Goal: Task Accomplishment & Management: Complete application form

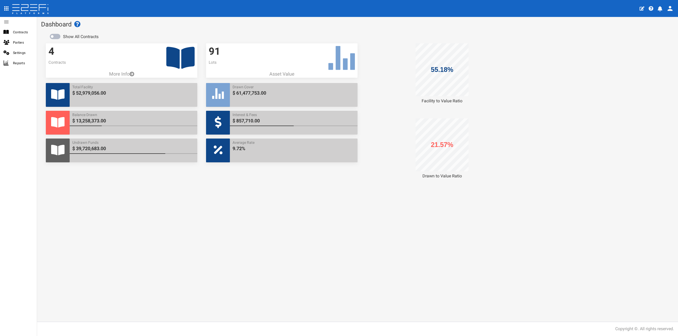
click at [187, 57] on icon at bounding box center [180, 58] width 28 height 22
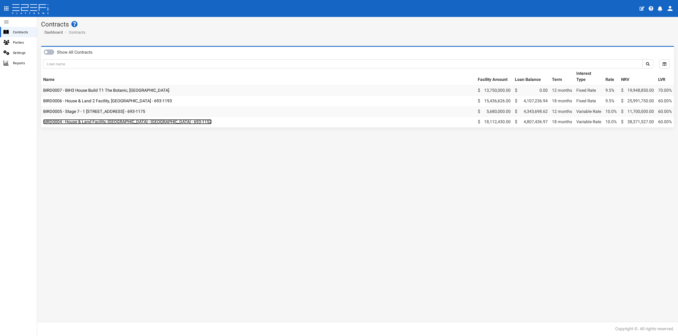
click at [113, 123] on link "BIRD0004 - House & Land Facility, [GEOGRAPHIC_DATA] - [GEOGRAPHIC_DATA] - 693-1…" at bounding box center [127, 121] width 168 height 5
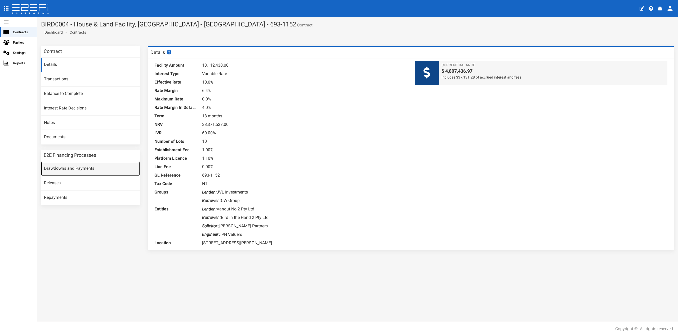
click at [80, 169] on link "Drawdowns and Payments" at bounding box center [90, 169] width 99 height 14
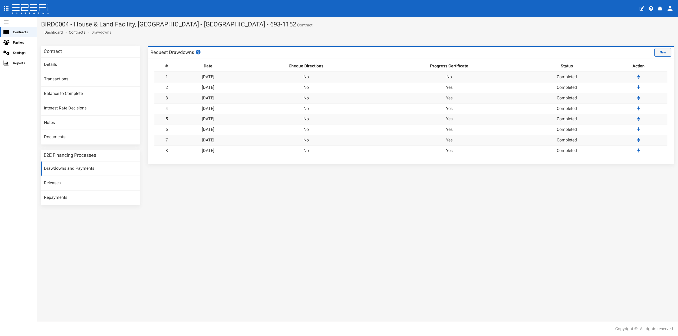
click at [660, 51] on button "New" at bounding box center [662, 52] width 17 height 8
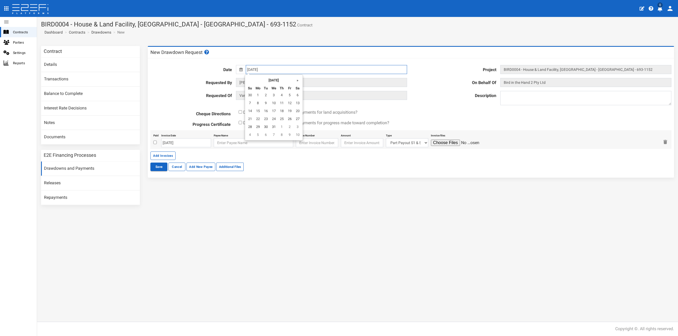
click at [272, 69] on input "26-07-2024" at bounding box center [326, 69] width 161 height 9
click at [299, 81] on th "»" at bounding box center [298, 80] width 8 height 8
click at [299, 81] on th "»" at bounding box center [299, 80] width 8 height 8
click at [261, 103] on td "2" at bounding box center [259, 104] width 8 height 8
type input "[DATE]"
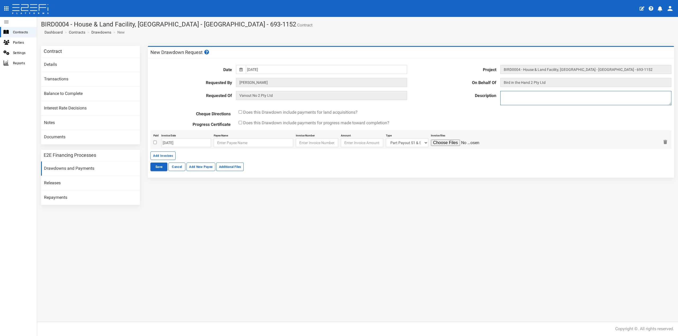
click at [524, 95] on textarea at bounding box center [585, 98] width 171 height 14
type textarea "Drawdown 9"
click at [259, 124] on span "Does this Drawdown include payments for progress made toward completion?" at bounding box center [316, 122] width 146 height 5
click at [242, 122] on div "Does this Drawdown include payments for progress made toward completion?" at bounding box center [455, 123] width 440 height 6
click at [240, 122] on input "checkbox" at bounding box center [240, 122] width 3 height 3
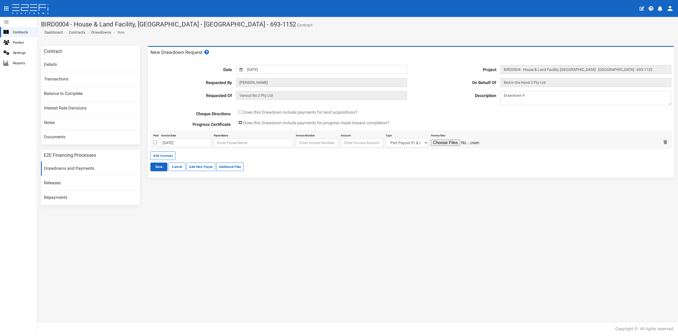
checkbox input "true"
click at [154, 141] on input "checkbox" at bounding box center [154, 142] width 3 height 3
checkbox input "true"
click at [170, 143] on input "[DATE]" at bounding box center [186, 142] width 50 height 9
click at [165, 151] on th "«" at bounding box center [166, 153] width 8 height 8
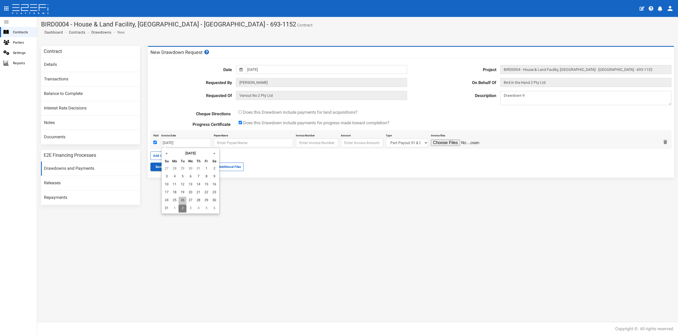
click at [181, 200] on td "26" at bounding box center [182, 201] width 8 height 8
type input "[DATE]"
click at [224, 144] on input "text" at bounding box center [253, 142] width 79 height 9
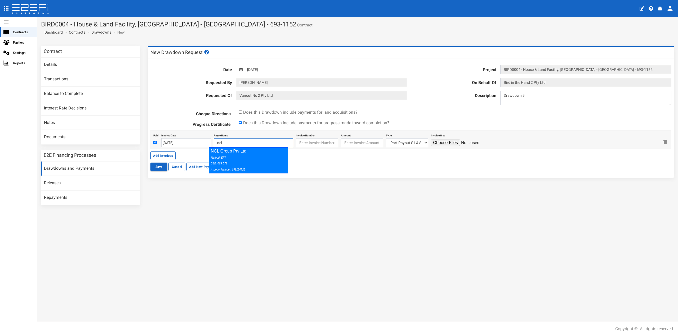
click at [228, 154] on div "NCL Group Pty Ltd Method: EFT BSB: 084-572 Account Number: 199184723" at bounding box center [248, 160] width 79 height 26
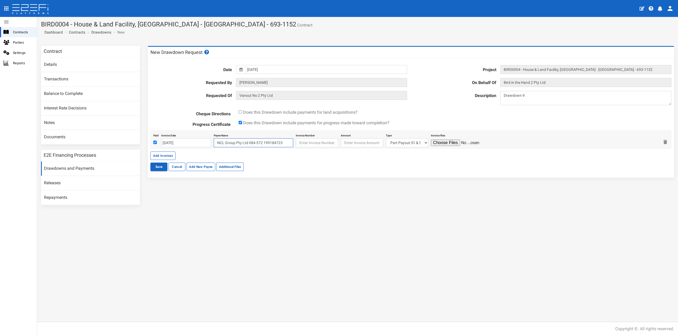
type input "NCL Group Pty Ltd 084-572 199184723"
click at [301, 143] on input "text" at bounding box center [317, 142] width 42 height 9
click at [302, 143] on input "text" at bounding box center [317, 142] width 42 height 9
paste input "PC-23207"
type input "PC-23207"
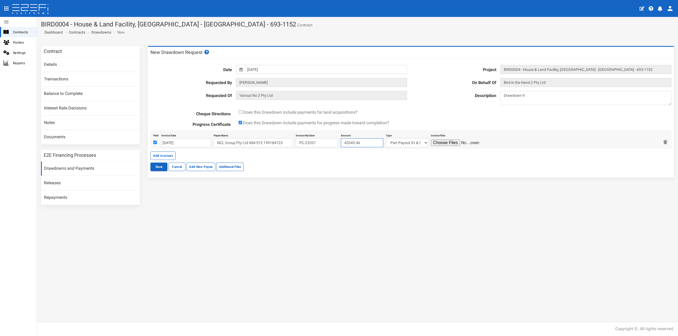
type input "45345.46"
click at [394, 142] on select "Part Payout S1 & S2 Lot 215 Lot 222 Lot 227 Lot 105 Lot 106 Lot 115 Lot 117 Lot…" at bounding box center [407, 142] width 42 height 9
select select "Lot 106~72~CIVIL WORKS"
click at [386, 138] on select "Part Payout S1 & S2 Lot 215 Lot 222 Lot 227 Lot 105 Lot 106 Lot 115 Lot 117 Lot…" at bounding box center [407, 142] width 42 height 9
click at [442, 142] on input "file" at bounding box center [456, 143] width 50 height 6
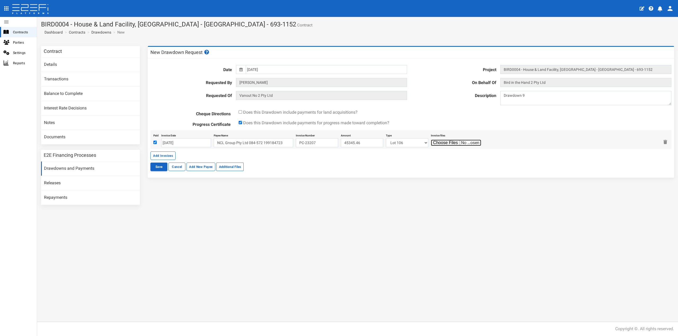
type input "C:\fakepath\N106RIBE (PC Invoice Lot 106 - 26.8.25) 20250826151019700.pdf"
click at [158, 168] on button "Save" at bounding box center [158, 167] width 17 height 8
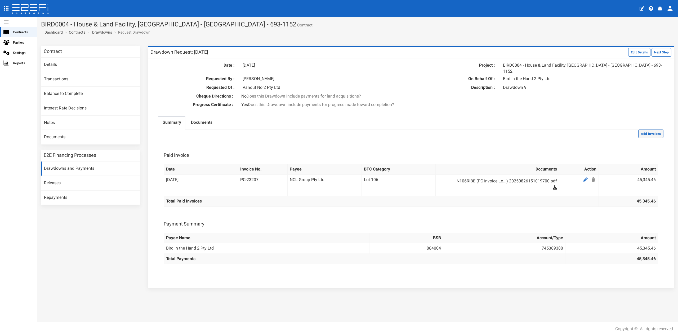
click at [650, 130] on button "Add Invoices" at bounding box center [650, 134] width 25 height 8
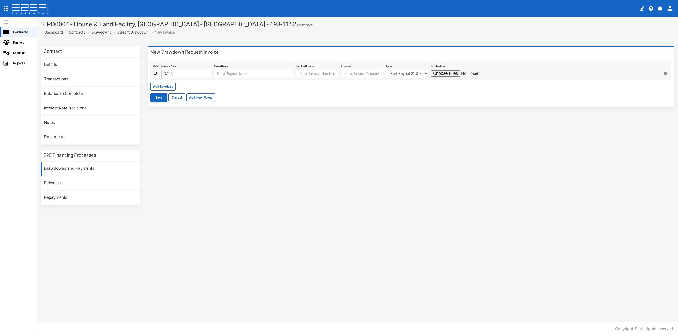
click at [155, 71] on input "checkbox" at bounding box center [154, 72] width 3 height 3
checkbox input "true"
click at [175, 73] on input "02-09-2025" at bounding box center [186, 73] width 50 height 9
click at [168, 83] on th "«" at bounding box center [166, 84] width 8 height 8
click at [200, 131] on td "28" at bounding box center [198, 132] width 8 height 8
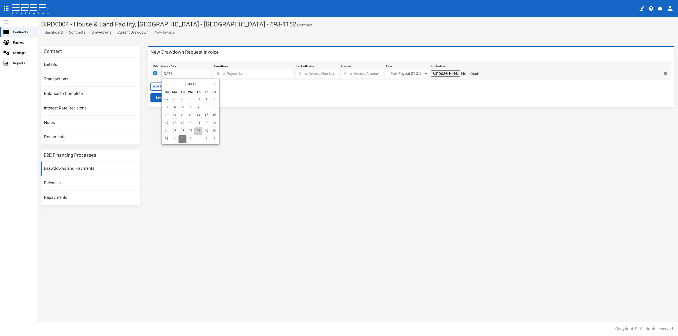
type input "[DATE]"
click at [214, 74] on input "text" at bounding box center [253, 73] width 79 height 9
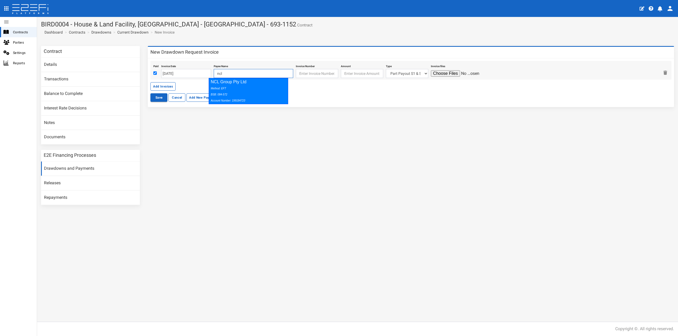
click at [216, 88] on icon "Method: EFT BSB: 084-572 Account Number: 199184723" at bounding box center [228, 94] width 34 height 15
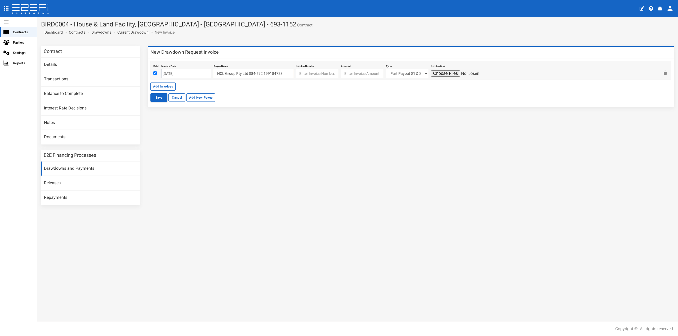
type input "NCL Group Pty Ltd 084-572 199184723"
click at [299, 73] on input "text" at bounding box center [317, 73] width 42 height 9
click at [299, 75] on input "text" at bounding box center [317, 73] width 42 height 9
paste input "FRAME-24005"
type input "FRAME-24005"
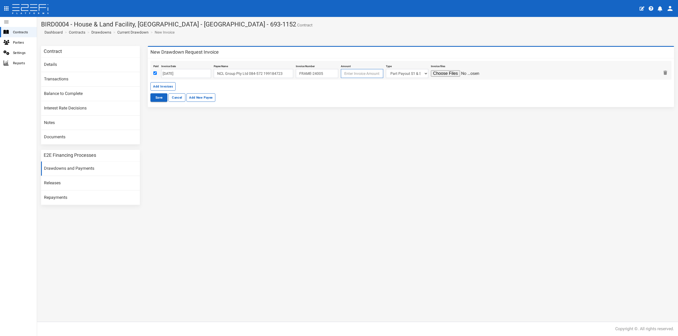
click at [355, 75] on input "number" at bounding box center [362, 73] width 42 height 9
type input "7"
type input "66790.91"
click at [413, 71] on select "Part Payout S1 & S2 Lot 215 Lot 222 Lot 227 Lot 105 Lot 106 Lot 115 Lot 117 Lot…" at bounding box center [407, 73] width 42 height 9
select select "Lot 134~80~CIVIL WORKS"
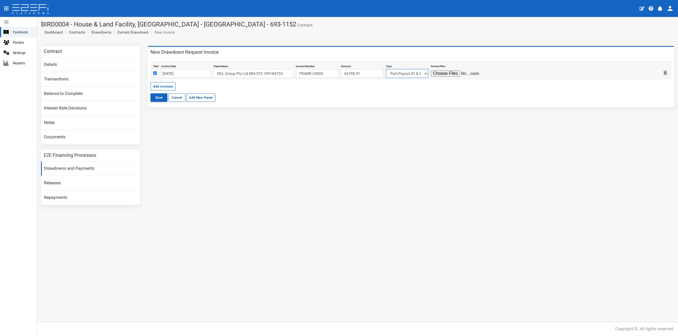
click at [386, 69] on select "Part Payout S1 & S2 Lot 215 Lot 222 Lot 227 Lot 105 Lot 106 Lot 115 Lot 117 Lot…" at bounding box center [407, 73] width 42 height 9
click at [435, 73] on input "file" at bounding box center [456, 73] width 50 height 6
type input "C:\fakepath\N134CORD (Frame Invoice Lot 134 -28.8.25) 20250828125011774.pdf"
click at [161, 99] on button "Save" at bounding box center [158, 97] width 17 height 8
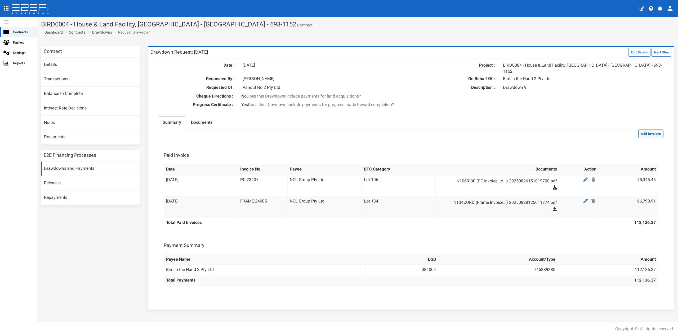
click at [646, 132] on button "Add Invoices" at bounding box center [650, 134] width 25 height 8
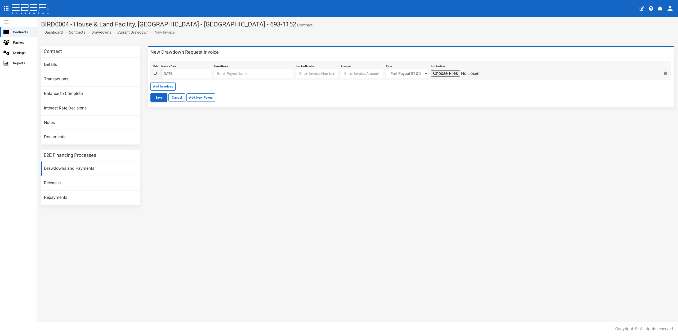
click at [155, 72] on input "checkbox" at bounding box center [154, 72] width 3 height 3
checkbox input "true"
click at [177, 74] on input "02-09-2025" at bounding box center [186, 73] width 50 height 9
click at [173, 97] on td "1" at bounding box center [174, 100] width 8 height 8
type input "01-09-2025"
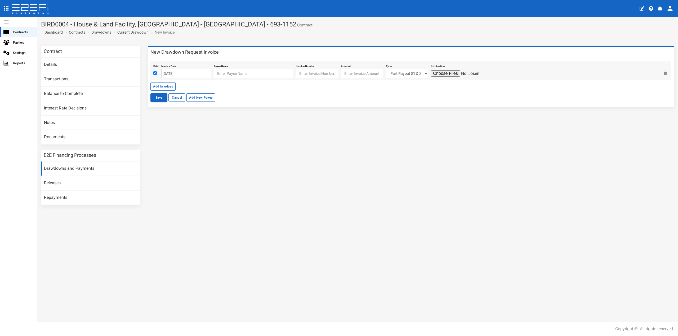
click at [222, 75] on input "text" at bounding box center [253, 73] width 79 height 9
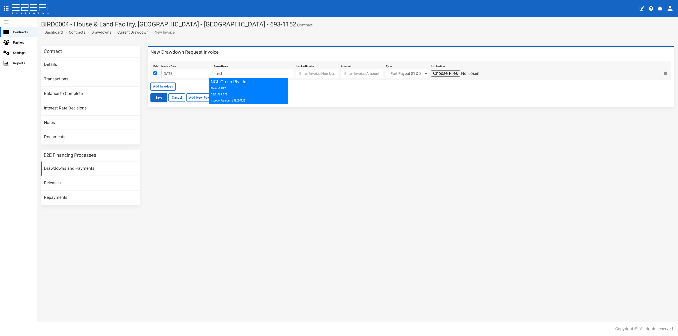
click at [226, 87] on icon "Method: EFT BSB: 084-572 Account Number: 199184723" at bounding box center [228, 94] width 34 height 15
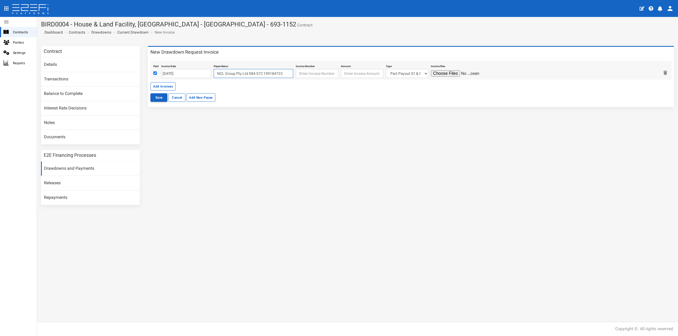
type input "NCL Group Pty Ltd 084-572 199184723"
click at [153, 72] on div "Paid Invoice Date 01-09-2025 Payee Name NCL Group Pty Ltd 084-572 199184723 Inv…" at bounding box center [410, 70] width 521 height 19
click at [154, 73] on input "checkbox" at bounding box center [154, 72] width 3 height 3
checkbox input "false"
click at [312, 74] on input "text" at bounding box center [317, 73] width 42 height 9
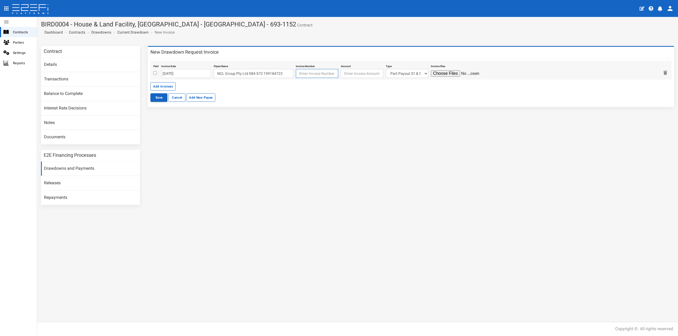
click at [309, 75] on input "text" at bounding box center [317, 73] width 42 height 9
paste input "BASE- 24019"
type input "BASE- 24019"
click at [341, 73] on input "number" at bounding box center [362, 73] width 42 height 9
type input "46890.91"
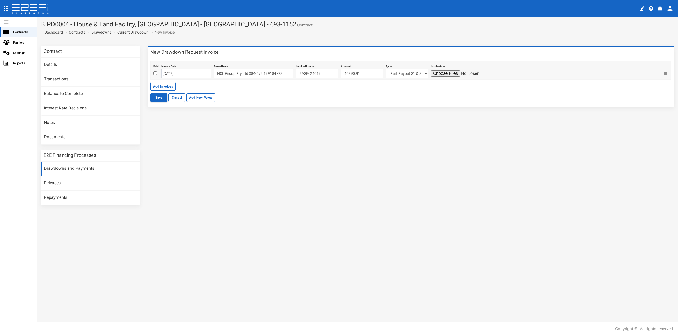
click at [394, 76] on select "Part Payout S1 & S2 Lot 215 Lot 222 Lot 227 Lot 105 Lot 106 Lot 115 Lot 117 Lot…" at bounding box center [407, 73] width 42 height 9
select select "Lot 206~90~CIVIL WORKS"
click at [386, 69] on select "Part Payout S1 & S2 Lot 215 Lot 222 Lot 227 Lot 105 Lot 106 Lot 115 Lot 117 Lot…" at bounding box center [407, 73] width 42 height 9
click at [429, 101] on div "Save Cancel Add New Payee" at bounding box center [410, 97] width 521 height 8
click at [442, 74] on input "file" at bounding box center [456, 73] width 50 height 6
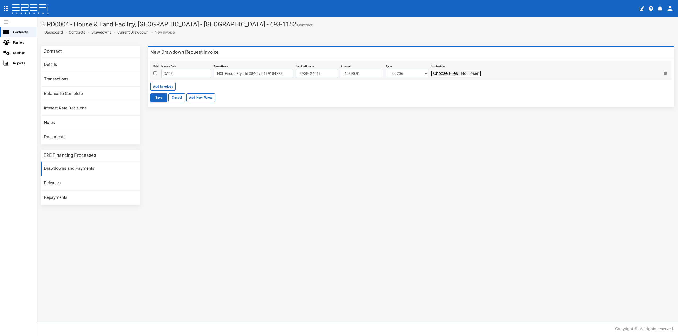
type input "C:\fakepath\N206BRUS (Base Invoice Lot 206 -1.9.25) 20250901133731582.pdf"
click at [162, 98] on button "Save" at bounding box center [158, 97] width 17 height 8
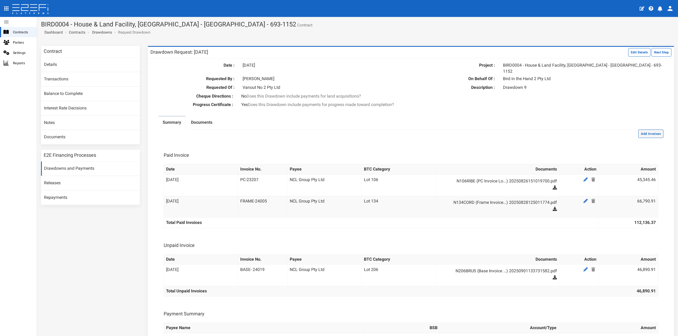
click at [641, 130] on button "Add Invoices" at bounding box center [650, 134] width 25 height 8
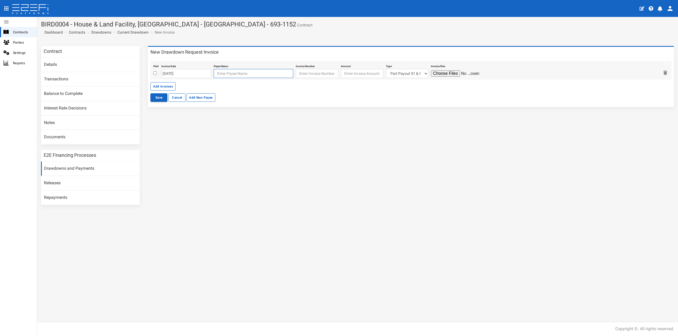
click at [222, 73] on input "text" at bounding box center [253, 73] width 79 height 9
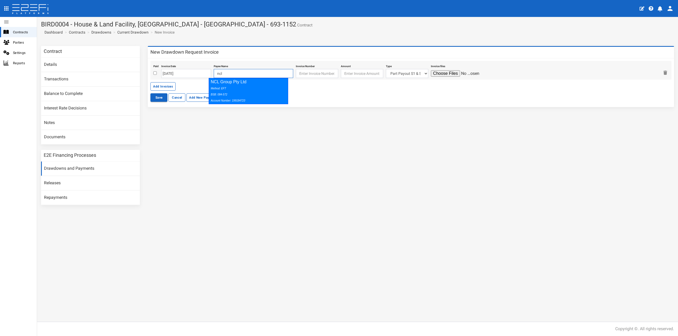
click at [233, 95] on div "Method: EFT BSB: 084-572 Account Number: 199184723" at bounding box center [247, 94] width 73 height 18
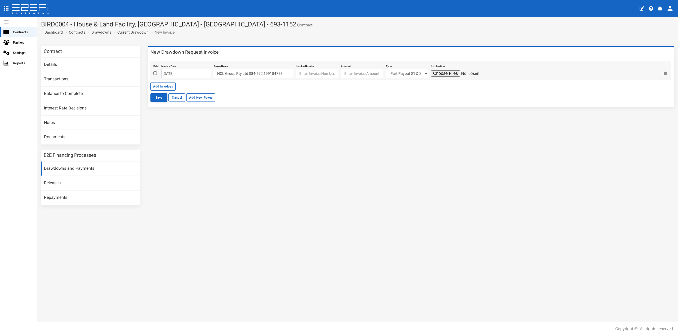
type input "NCL Group Pty Ltd 084-572 199184723"
click at [314, 72] on input "text" at bounding box center [317, 73] width 42 height 9
paste input "ENCL-24016"
type input "ENCL-24016"
click at [344, 72] on input "number" at bounding box center [362, 73] width 42 height 9
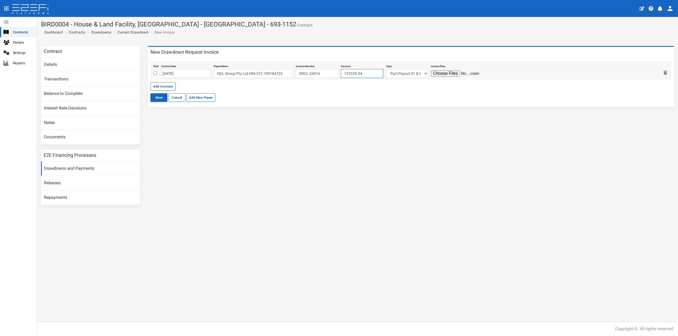
type input "157229.54"
click at [388, 75] on select "Part Payout S1 & S2 Lot 215 Lot 222 Lot 227 Lot 105 Lot 106 Lot 115 Lot 117 Lot…" at bounding box center [407, 73] width 42 height 9
select select "Lot 215~68~CIVIL WORKS"
click at [386, 69] on select "Part Payout S1 & S2 Lot 215 Lot 222 Lot 227 Lot 105 Lot 106 Lot 115 Lot 117 Lot…" at bounding box center [407, 73] width 42 height 9
click at [437, 73] on input "file" at bounding box center [456, 73] width 50 height 6
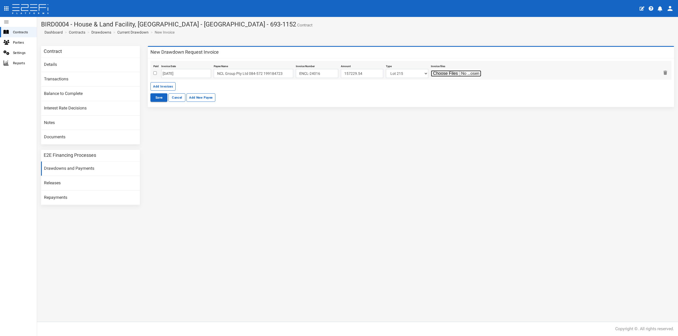
type input "C:\fakepath\N215PEPP (Enclosed Invoice Lot 215 -2.9.25) 20250901131440804v02.pdf"
click at [161, 97] on button "Save" at bounding box center [158, 97] width 17 height 8
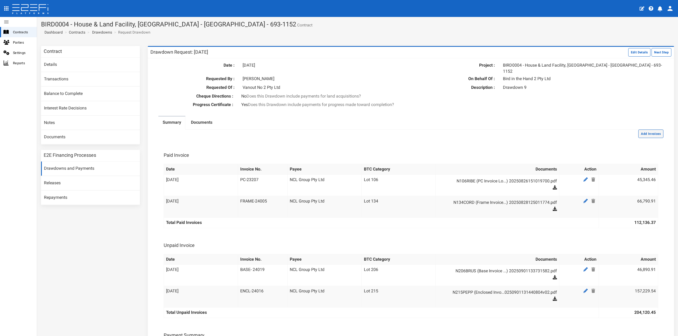
click at [645, 131] on button "Add Invoices" at bounding box center [650, 134] width 25 height 8
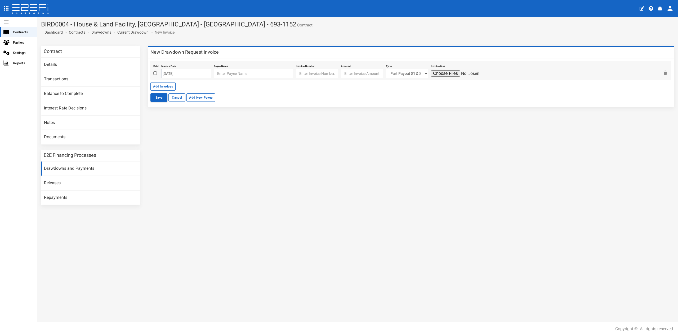
click at [226, 72] on input "text" at bounding box center [253, 73] width 79 height 9
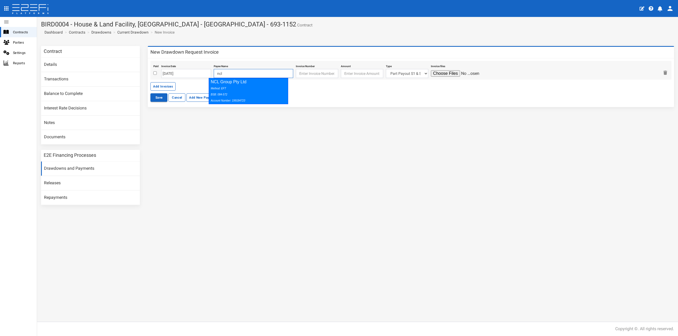
click at [230, 86] on div "Method: EFT BSB: 084-572 Account Number: 199184723" at bounding box center [247, 94] width 73 height 18
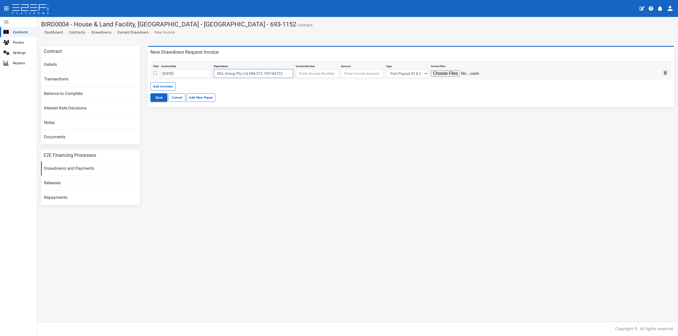
type input "NCL Group Pty Ltd 084-572 199184723"
click at [302, 74] on input "text" at bounding box center [317, 73] width 42 height 9
paste input "FIX-24016"
type input "FIX-24016"
click at [350, 75] on input "number" at bounding box center [362, 73] width 42 height 9
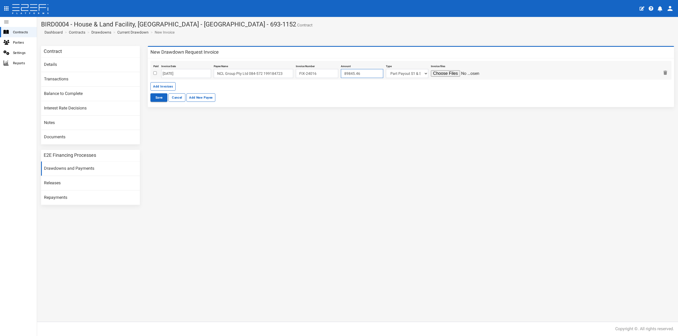
type input "89845.46"
click at [399, 78] on select "Part Payout S1 & S2 Lot 215 Lot 222 Lot 227 Lot 105 Lot 106 Lot 115 Lot 117 Lot…" at bounding box center [407, 73] width 42 height 9
select select "Lot 215~68~CIVIL WORKS"
click at [386, 69] on select "Part Payout S1 & S2 Lot 215 Lot 222 Lot 227 Lot 105 Lot 106 Lot 115 Lot 117 Lot…" at bounding box center [407, 73] width 42 height 9
click at [440, 74] on input "file" at bounding box center [456, 73] width 50 height 6
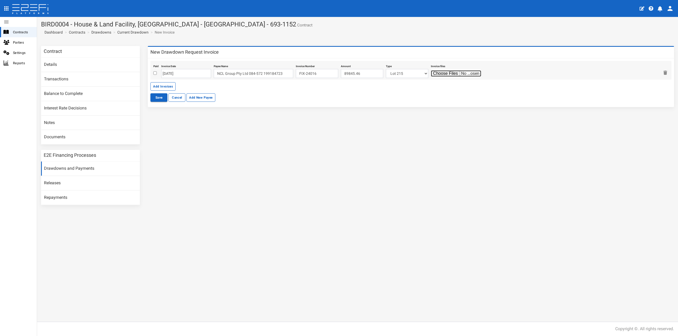
type input "C:\fakepath\N215PEPP (Fixing Invoice Lot 215- 2.9.25) 20250901131433319v02.pdf"
click at [160, 97] on button "Save" at bounding box center [158, 97] width 17 height 8
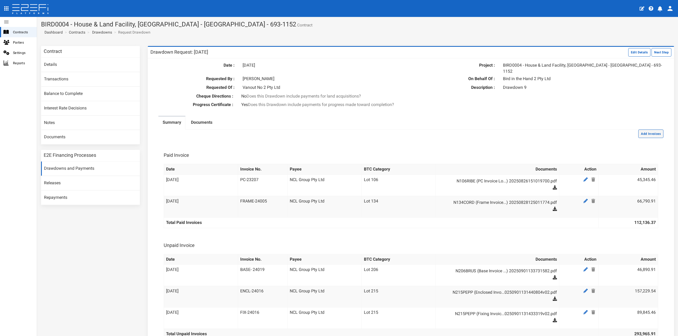
click at [640, 130] on button "Add Invoices" at bounding box center [650, 134] width 25 height 8
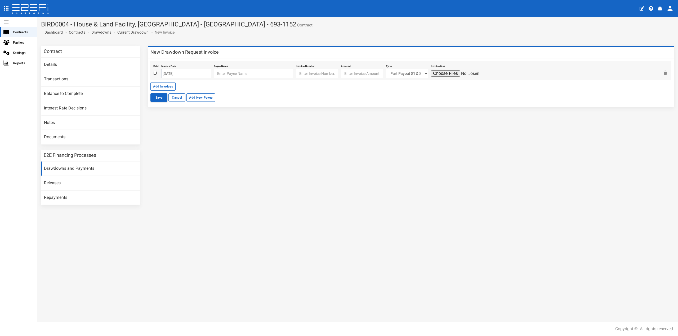
click at [155, 72] on input "checkbox" at bounding box center [154, 72] width 3 height 3
checkbox input "true"
click at [191, 74] on input "[DATE]" at bounding box center [186, 73] width 50 height 9
click at [165, 84] on th "«" at bounding box center [166, 84] width 8 height 8
click at [182, 131] on td "26" at bounding box center [182, 132] width 8 height 8
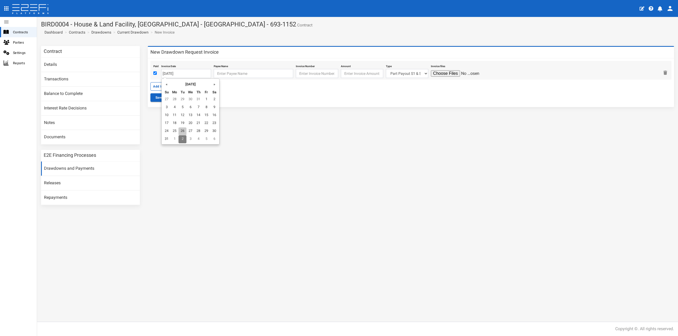
type input "26-08-2025"
click at [221, 77] on input "text" at bounding box center [253, 73] width 79 height 9
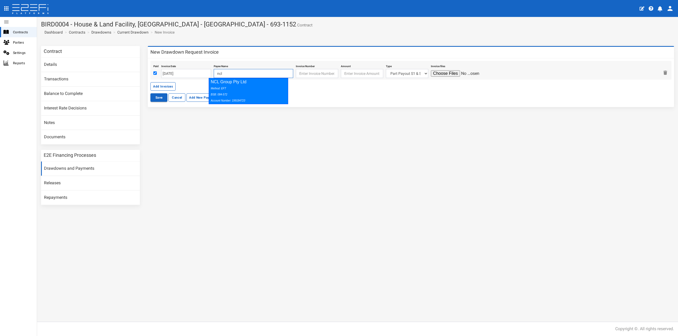
click at [239, 93] on div "Method: EFT BSB: 084-572 Account Number: 199184723" at bounding box center [247, 94] width 73 height 18
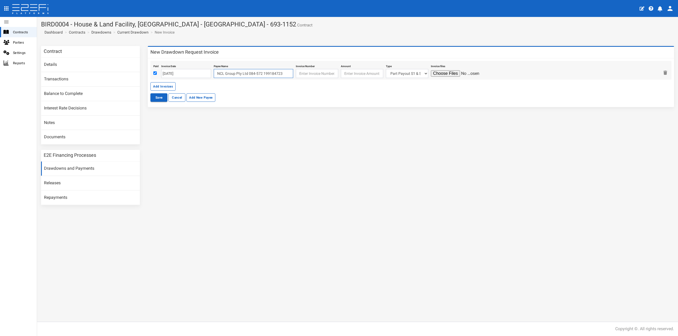
type input "NCL Group Pty Ltd 084-572 199184723"
click at [321, 73] on input "text" at bounding box center [317, 73] width 42 height 9
paste input "PC-23220"
type input "PC-23220"
click at [347, 74] on input "number" at bounding box center [362, 73] width 42 height 9
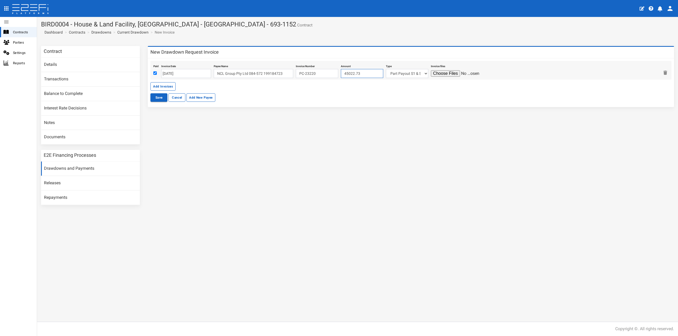
type input "45022.73"
click at [412, 74] on select "Part Payout S1 & S2 Lot 215 Lot 222 Lot 227 Lot 105 Lot 106 Lot 115 Lot 117 Lot…" at bounding box center [407, 73] width 42 height 9
select select "Lot 219~79~CIVIL WORKS"
click at [386, 69] on select "Part Payout S1 & S2 Lot 215 Lot 222 Lot 227 Lot 105 Lot 106 Lot 115 Lot 117 Lot…" at bounding box center [407, 73] width 42 height 9
click at [429, 99] on div "Save Cancel Add New Payee" at bounding box center [410, 97] width 521 height 8
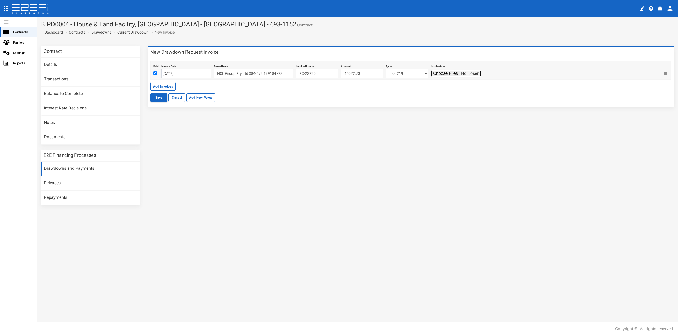
click at [444, 75] on input "file" at bounding box center [456, 73] width 50 height 6
type input "C:\fakepath\N219PEPP (PC Invoice Lot 219 -26.8.25) 20250826151257949.pdf"
click at [161, 95] on button "Save" at bounding box center [158, 97] width 17 height 8
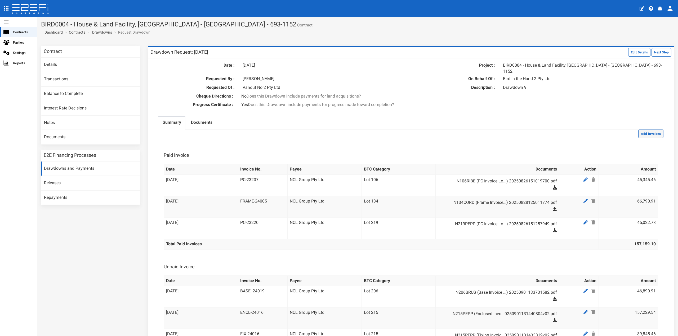
click at [647, 130] on button "Add Invoices" at bounding box center [650, 134] width 25 height 8
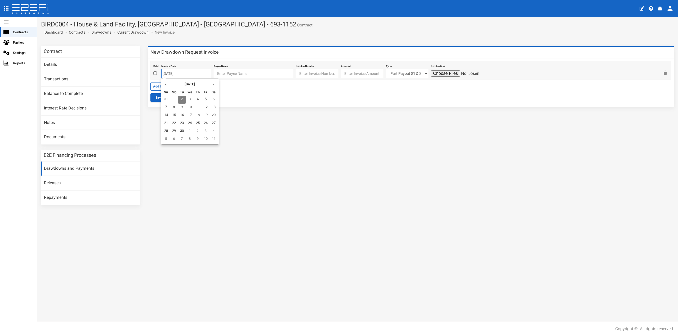
click at [199, 73] on input "[DATE]" at bounding box center [186, 73] width 50 height 9
click at [176, 98] on td "1" at bounding box center [174, 100] width 8 height 8
type input "[DATE]"
click at [224, 75] on input "text" at bounding box center [253, 73] width 79 height 9
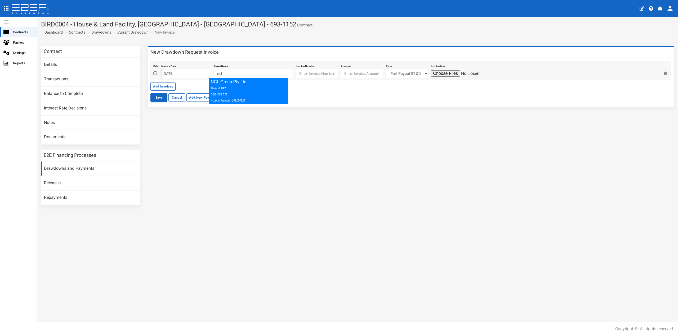
click at [227, 85] on div "NCL Group Pty Ltd Method: EFT BSB: 084-572 Account Number: 199184723" at bounding box center [248, 91] width 79 height 26
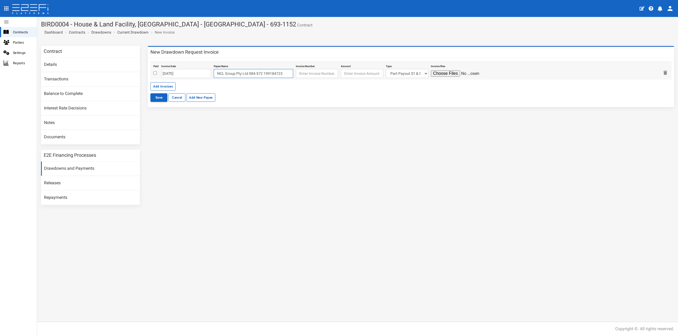
type input "NCL Group Pty Ltd 084-572 199184723"
click at [300, 70] on input "text" at bounding box center [317, 73] width 42 height 9
click at [306, 74] on input "text" at bounding box center [317, 73] width 42 height 9
paste input "BASE- 24017"
type input "BASE- 24017"
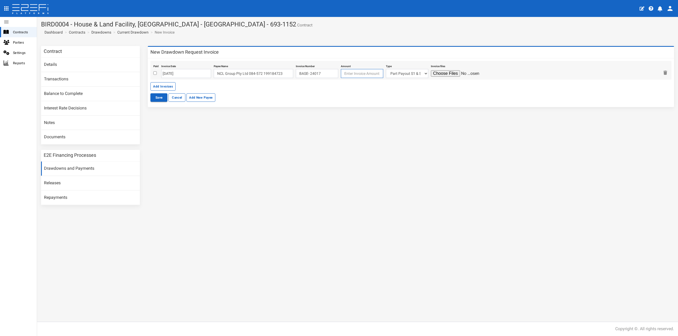
click at [349, 74] on input "number" at bounding box center [362, 73] width 42 height 9
type input "46890.91"
click at [360, 173] on div "Contract Details Transactions Balance to Complete Interest Rate Decisions Notes…" at bounding box center [357, 128] width 641 height 164
click at [405, 70] on select "Part Payout S1 & S2 Lot 215 Lot 222 Lot 227 Lot 105 Lot 106 Lot 115 Lot 117 Lot…" at bounding box center [407, 73] width 42 height 9
select select "Lot 222~69~CIVIL WORKS"
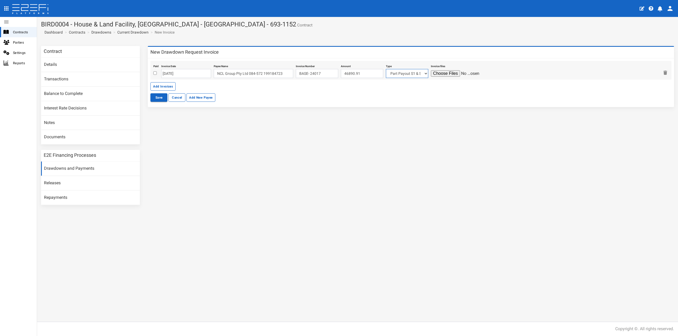
click at [386, 69] on select "Part Payout S1 & S2 Lot 215 Lot 222 Lot 227 Lot 105 Lot 106 Lot 115 Lot 117 Lot…" at bounding box center [407, 73] width 42 height 9
click at [433, 75] on input "file" at bounding box center [456, 73] width 50 height 6
type input "C:\fakepath\N222PERS (Base Invoice Lot 222- 1.9.25) 20250901134029407.pdf"
click at [156, 98] on button "Save" at bounding box center [158, 97] width 17 height 8
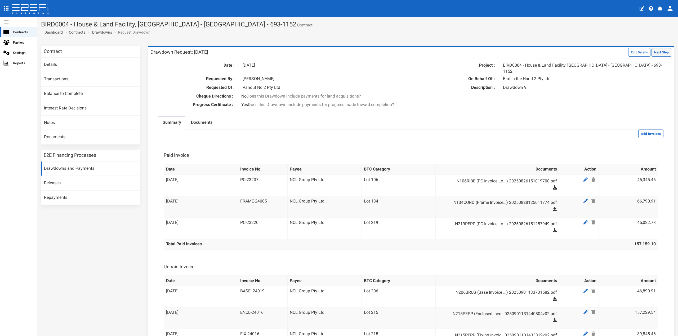
click at [658, 50] on button "Next Step" at bounding box center [661, 52] width 20 height 8
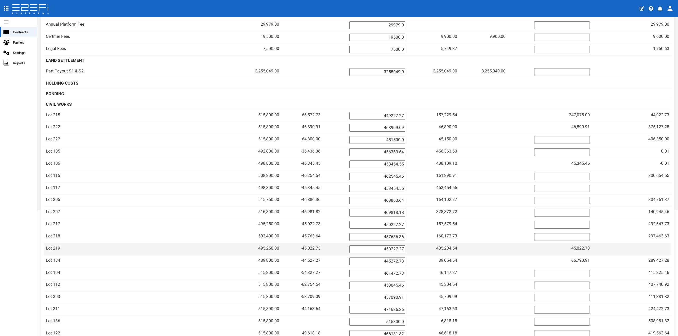
scroll to position [108, 0]
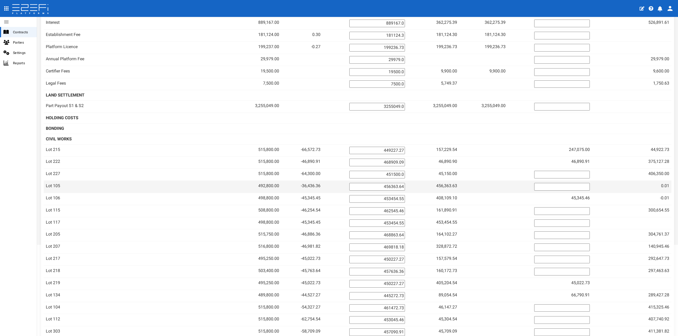
click at [590, 186] on input "number" at bounding box center [562, 187] width 56 height 8
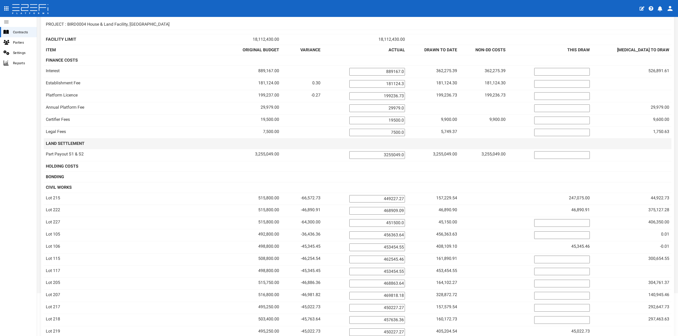
scroll to position [106, 0]
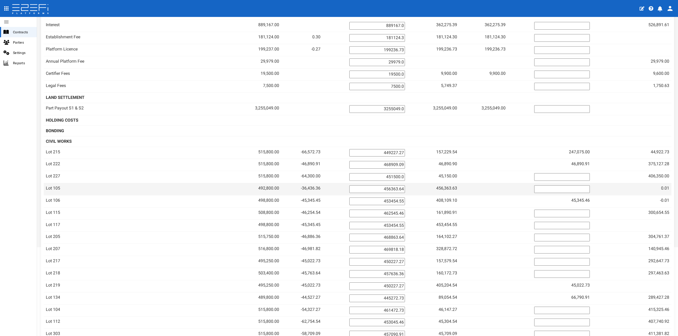
click at [590, 190] on input "number" at bounding box center [562, 190] width 56 height 8
type input "0.01"
click at [592, 205] on td "45,345.46" at bounding box center [549, 201] width 84 height 12
click at [590, 202] on span "45,345.46" at bounding box center [580, 200] width 19 height 5
click at [590, 192] on input "0.01" at bounding box center [562, 190] width 56 height 8
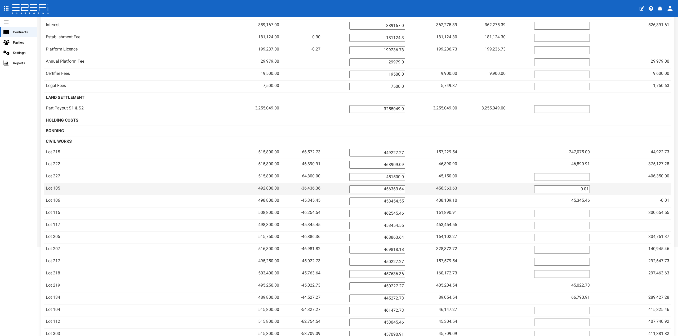
click at [590, 192] on input "0.01" at bounding box center [562, 190] width 56 height 8
click at [625, 141] on td at bounding box center [631, 141] width 79 height 11
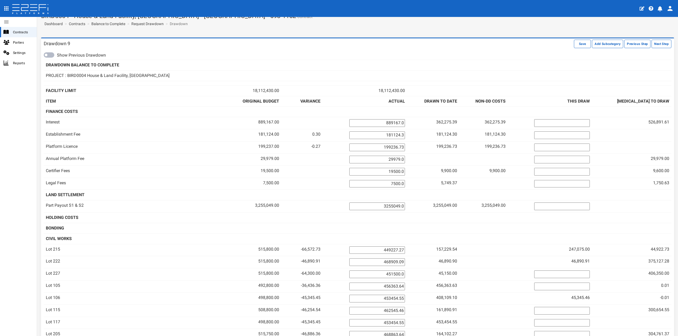
scroll to position [0, 0]
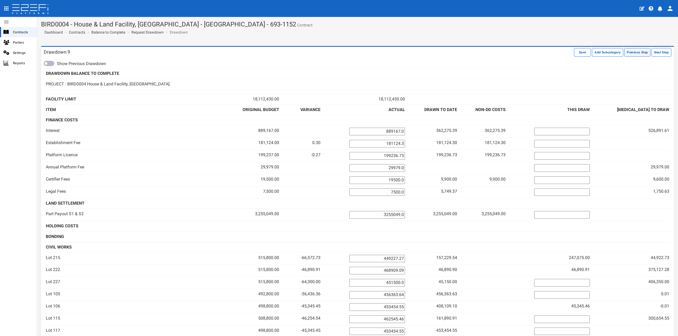
click at [635, 55] on button "Previous Step" at bounding box center [637, 52] width 26 height 8
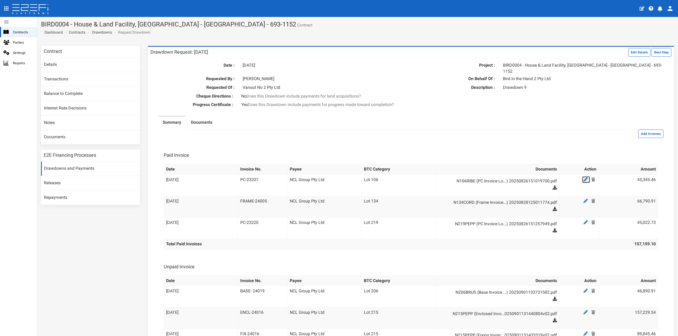
click at [583, 178] on icon at bounding box center [585, 180] width 4 height 4
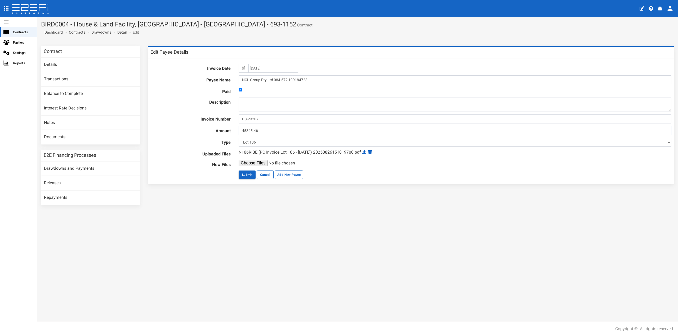
click at [265, 131] on input "45345.46" at bounding box center [455, 130] width 433 height 9
type input "45345.45"
click at [247, 174] on button "Submit" at bounding box center [247, 175] width 17 height 8
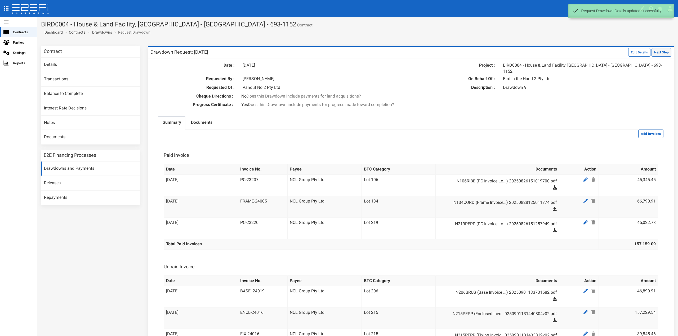
click at [654, 53] on button "Next Step" at bounding box center [661, 52] width 20 height 8
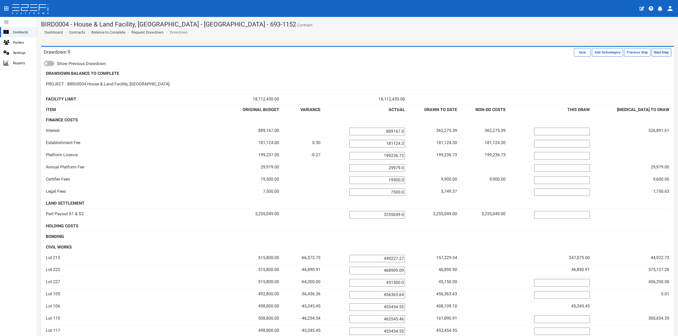
click at [652, 50] on button "Next Step" at bounding box center [661, 52] width 20 height 8
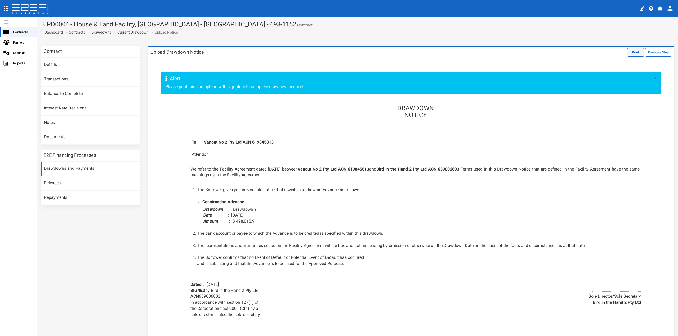
click at [630, 54] on button "Print" at bounding box center [635, 52] width 17 height 8
click at [121, 31] on link "Current Drawdown" at bounding box center [132, 32] width 31 height 5
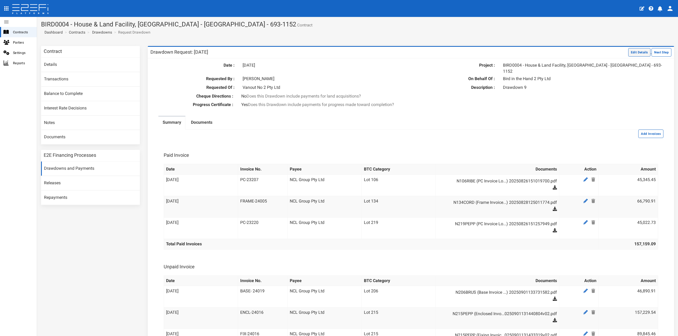
click at [640, 53] on button "Edit Details" at bounding box center [639, 52] width 23 height 8
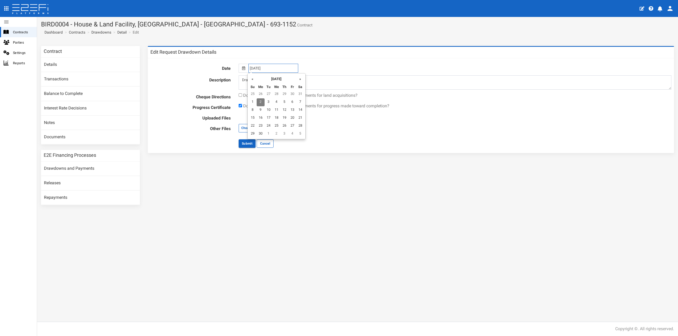
click at [272, 68] on input "[DATE]" at bounding box center [273, 68] width 50 height 9
type input "[DATE]"
click at [268, 96] on td "2" at bounding box center [268, 95] width 8 height 8
click at [259, 66] on input "text" at bounding box center [273, 68] width 50 height 9
click at [271, 94] on td "2" at bounding box center [270, 95] width 8 height 8
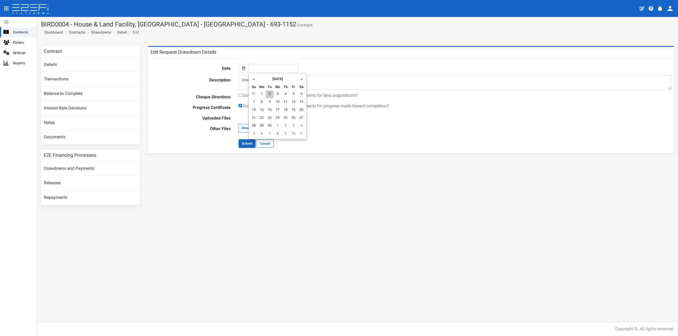
type input "02-09-2025"
click at [248, 143] on button "Submit" at bounding box center [247, 144] width 17 height 8
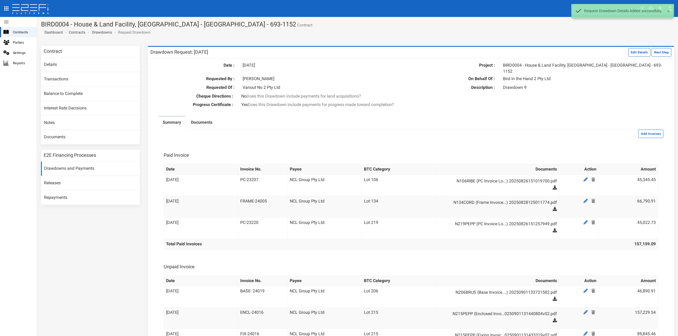
click at [489, 95] on div "Cheque Directions : No Does this Drawdown include payments for land acquisition…" at bounding box center [410, 96] width 521 height 7
click at [651, 52] on button "Next Step" at bounding box center [661, 52] width 20 height 8
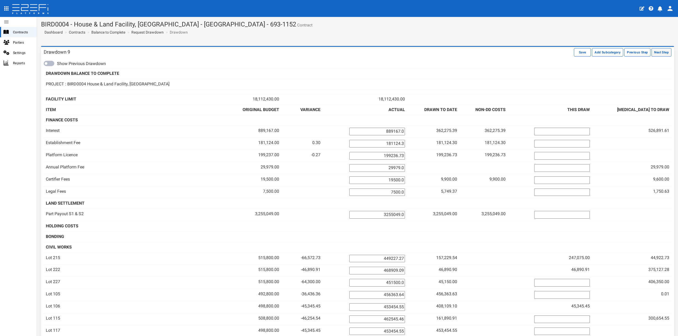
drag, startPoint x: 0, startPoint y: 0, endPoint x: 648, endPoint y: 52, distance: 649.9
click at [651, 52] on button "Next Step" at bounding box center [661, 52] width 20 height 8
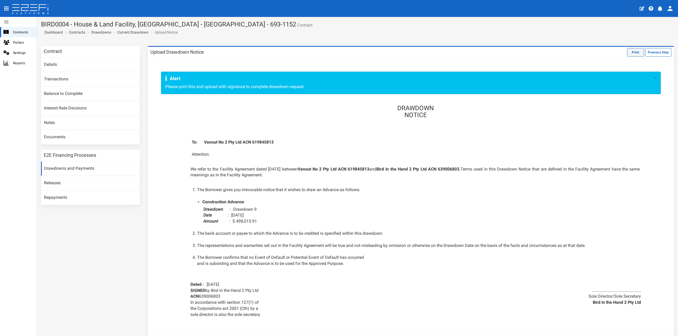
click at [630, 52] on button "Print" at bounding box center [635, 52] width 17 height 8
click at [75, 33] on link "Contracts" at bounding box center [77, 32] width 16 height 5
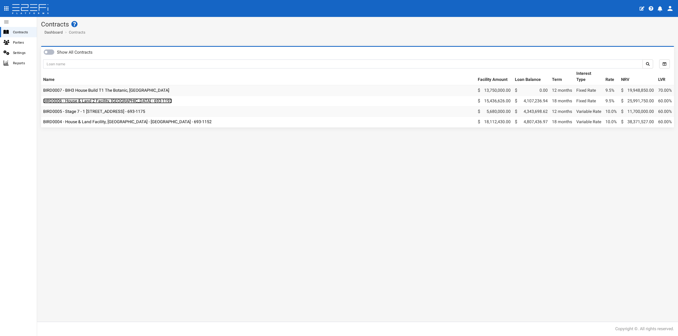
click at [95, 101] on link "BIRD0006 - House & Land 2 Facility, [GEOGRAPHIC_DATA] - 693-1193" at bounding box center [107, 100] width 129 height 5
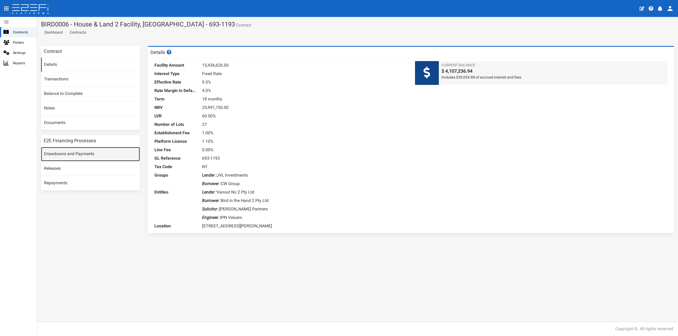
click at [96, 149] on link "Drawdowns and Payments" at bounding box center [90, 154] width 99 height 14
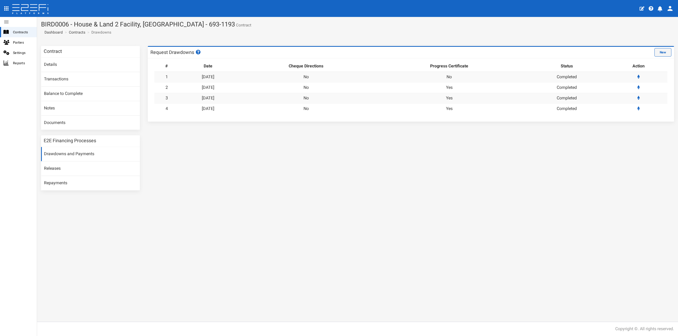
click at [662, 53] on button "New" at bounding box center [662, 52] width 17 height 8
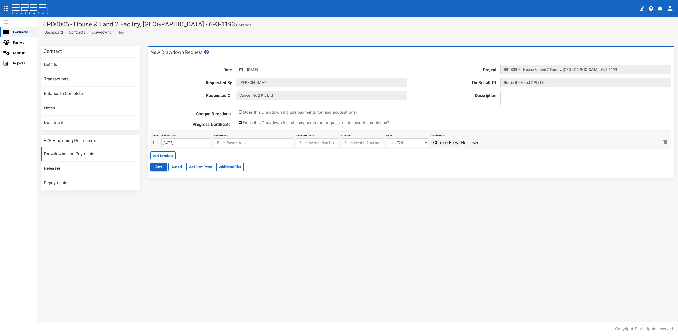
click at [241, 122] on input "checkbox" at bounding box center [240, 122] width 3 height 3
checkbox input "true"
click at [232, 143] on input "text" at bounding box center [253, 142] width 79 height 9
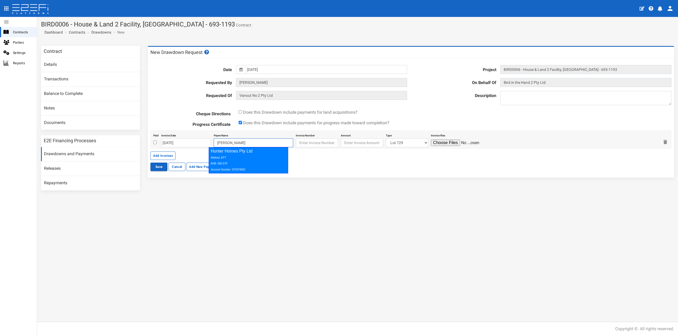
click at [234, 158] on div "Method: EFT BSB: 082-570 Account Number: 970374652" at bounding box center [247, 164] width 73 height 18
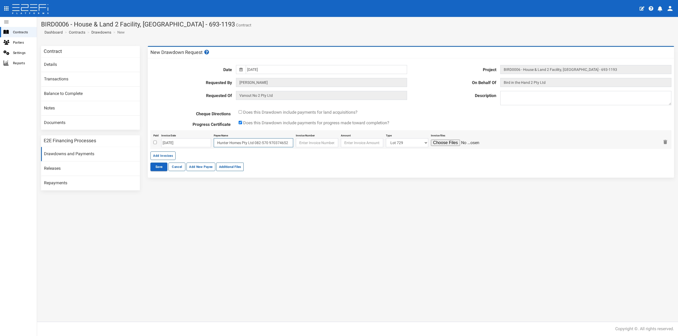
type input "Hunter Homes Pty Ltd 082-570 970374652"
click at [312, 143] on input "text" at bounding box center [317, 142] width 42 height 9
paste input "4661 - Final & Landscaping - Lot 317"
type input "4661 - Final & Landscaping - Lot 317"
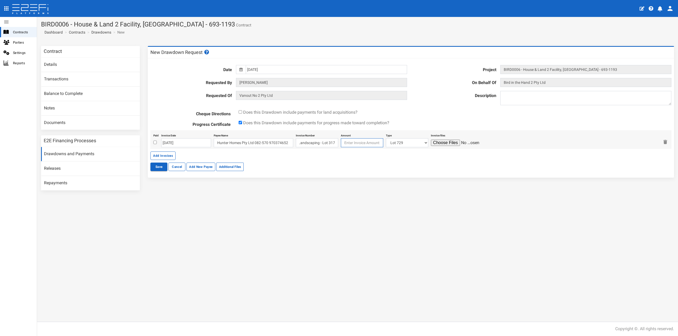
scroll to position [0, 0]
type input "45328.55"
click at [397, 143] on select "Lot 729 Lot 725 Lot 724 Lot 722 Lot 709 Lot 226 Lot 721 Lot 301 Lot 712 Lot 305…" at bounding box center [407, 142] width 42 height 9
select select "Lot 317 ~84~CIVIL WORKS"
click at [386, 138] on select "Lot 729 Lot 725 Lot 724 Lot 722 Lot 709 Lot 226 Lot 721 Lot 301 Lot 712 Lot 305…" at bounding box center [407, 142] width 42 height 9
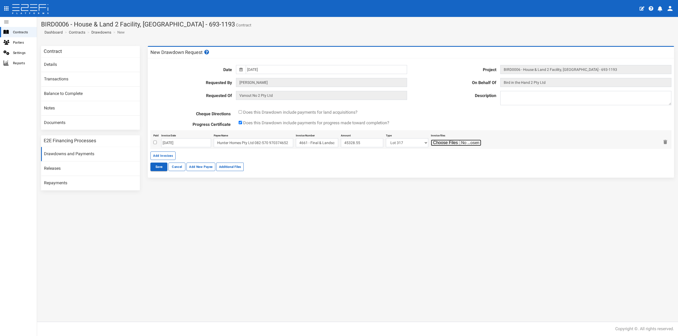
click at [436, 144] on input "file" at bounding box center [456, 143] width 50 height 6
type input "C:\fakepath\Tax Invoice - Claim - 4661 - Final & Landscaping - Lot 317.pdf"
click at [163, 155] on button "Add Invoices" at bounding box center [162, 156] width 25 height 8
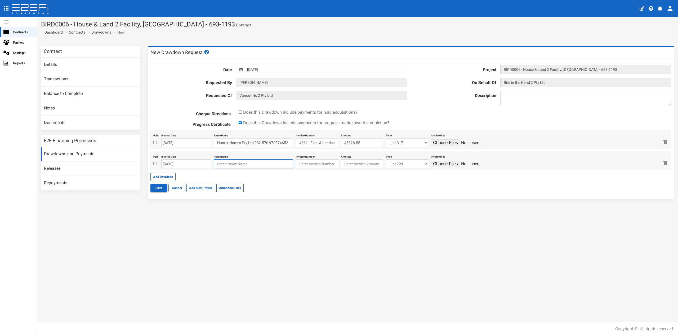
click at [221, 165] on input "text" at bounding box center [253, 164] width 79 height 9
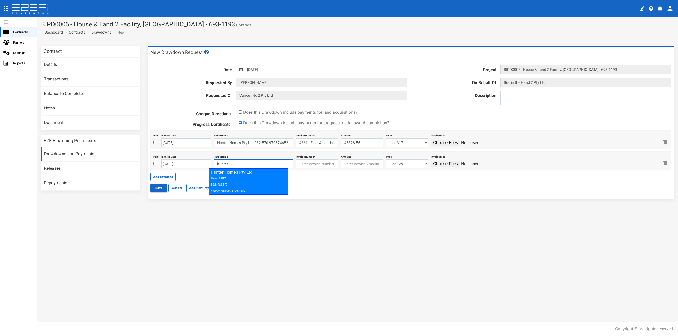
click at [224, 176] on div "Method: EFT BSB: 082-570 Account Number: 970374652" at bounding box center [247, 185] width 73 height 18
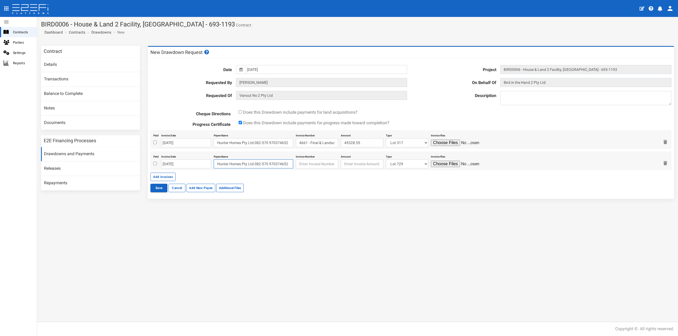
type input "Hunter Homes Pty Ltd 082-570 970374652"
click at [318, 164] on input "text" at bounding box center [317, 164] width 42 height 9
click at [302, 167] on input "text" at bounding box center [317, 164] width 42 height 9
paste input "4660 - Final & Landscaping - Lot 329"
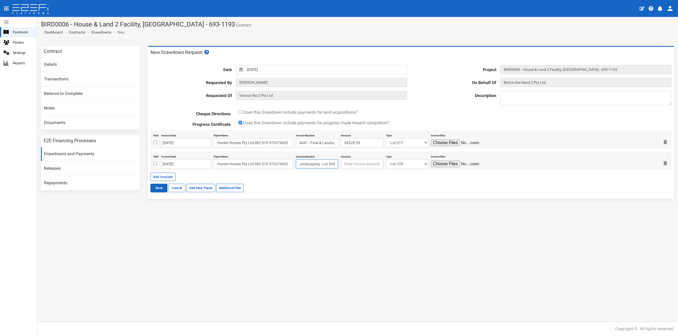
type input "4660 - Final & Landscaping - Lot 329"
click at [344, 163] on input "number" at bounding box center [362, 164] width 42 height 9
type input "46146.91"
click at [397, 163] on select "Lot 729 Lot 725 Lot 724 Lot 722 Lot 709 Lot 226 Lot 721 Lot 301 Lot 712 Lot 305…" at bounding box center [407, 164] width 42 height 9
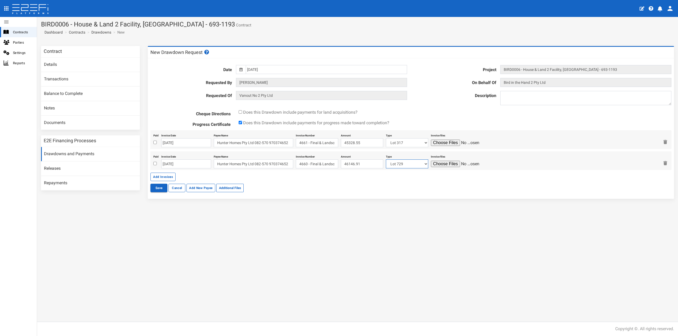
select select "Lot 329 ~87~CIVIL WORKS"
click at [386, 160] on select "Lot 729 Lot 725 Lot 724 Lot 722 Lot 709 Lot 226 Lot 721 Lot 301 Lot 712 Lot 305…" at bounding box center [407, 164] width 42 height 9
click at [442, 164] on input "file" at bounding box center [456, 164] width 50 height 6
type input "C:\fakepath\Tax Invoice - Claim - 4660 - Final & Landscaping - Lot 329.pdf"
click at [158, 190] on button "Save" at bounding box center [158, 188] width 17 height 8
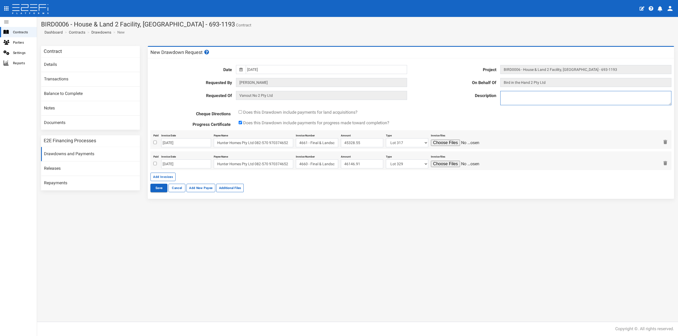
click at [514, 96] on textarea at bounding box center [585, 98] width 171 height 14
type textarea "Drawdown 5"
click at [319, 199] on div "New Drawdown Request Date 01-07-2025 Project BIRD0006 - House & Land 2 Facility…" at bounding box center [411, 125] width 534 height 158
click at [260, 69] on input "01-07-2025" at bounding box center [326, 69] width 161 height 9
click at [296, 80] on th "»" at bounding box center [298, 80] width 8 height 8
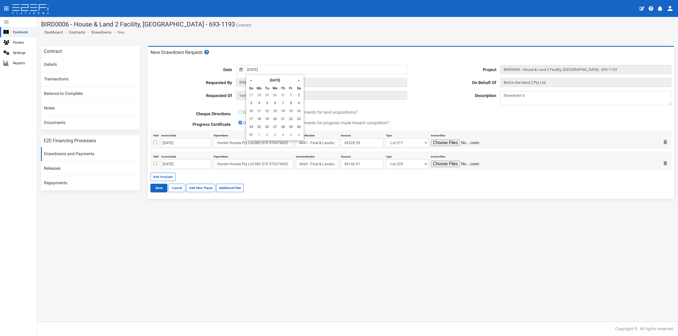
click at [296, 80] on th "»" at bounding box center [299, 80] width 8 height 8
click at [266, 96] on td "2" at bounding box center [267, 96] width 8 height 8
type input "02-09-2025"
click at [156, 187] on button "Save" at bounding box center [158, 188] width 17 height 8
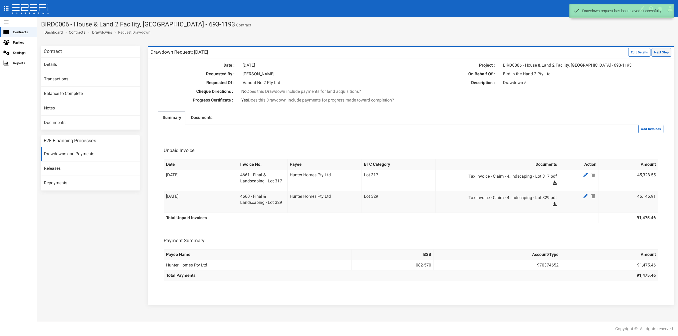
click at [656, 52] on button "Next Step" at bounding box center [661, 52] width 20 height 8
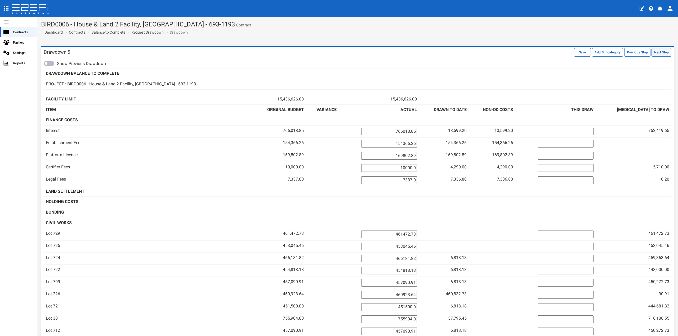
click at [651, 56] on button "Next Step" at bounding box center [661, 52] width 20 height 8
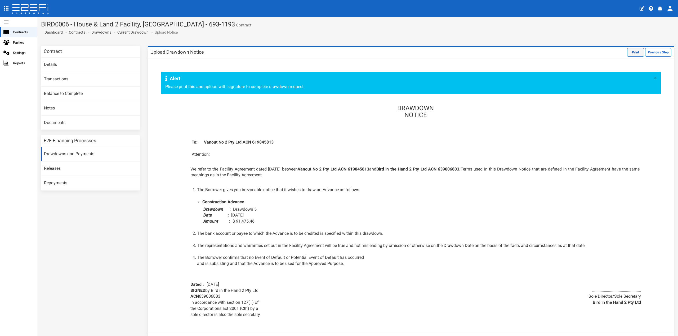
click at [632, 52] on button "Print" at bounding box center [635, 52] width 17 height 8
click at [656, 54] on button "Previous Step" at bounding box center [658, 52] width 26 height 8
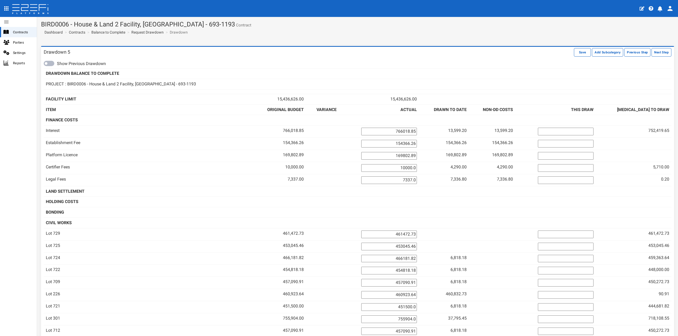
click at [656, 54] on button "Next Step" at bounding box center [661, 52] width 20 height 8
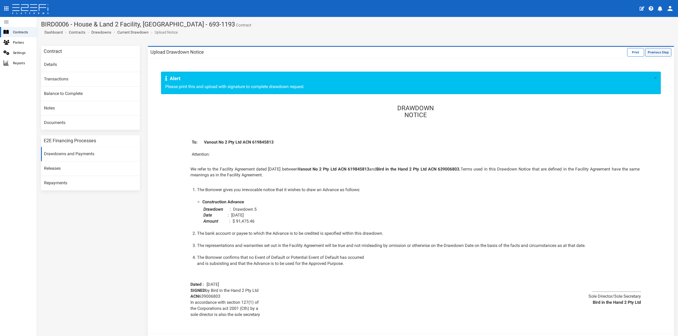
click at [650, 54] on button "Previous Step" at bounding box center [658, 52] width 26 height 8
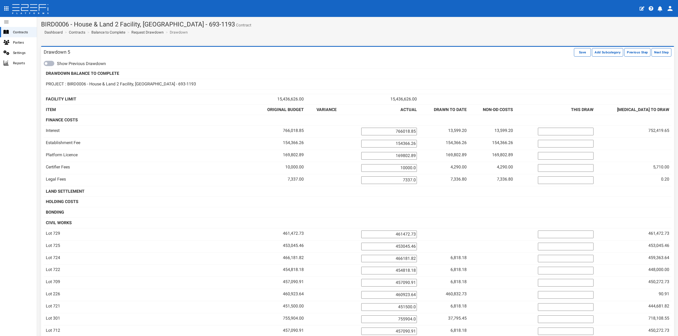
click at [634, 54] on button "Previous Step" at bounding box center [637, 52] width 26 height 8
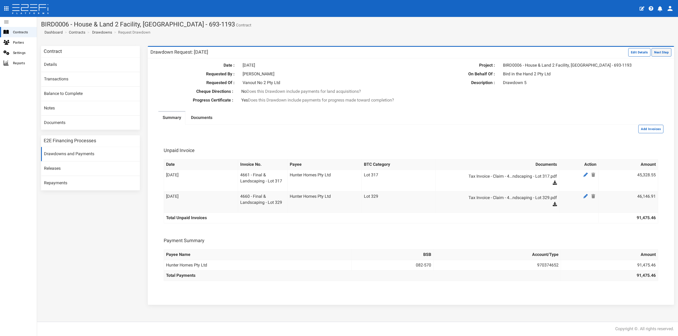
click at [655, 52] on button "Next Step" at bounding box center [661, 52] width 20 height 8
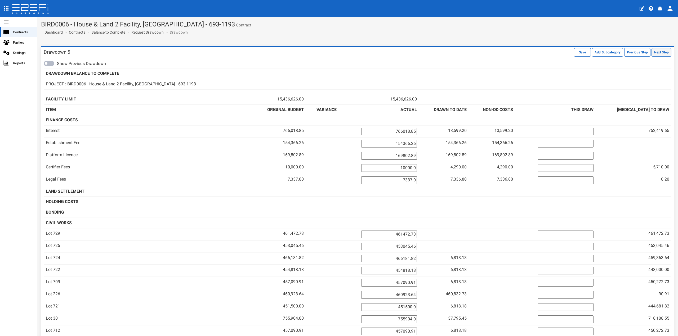
click at [658, 54] on button "Next Step" at bounding box center [661, 52] width 20 height 8
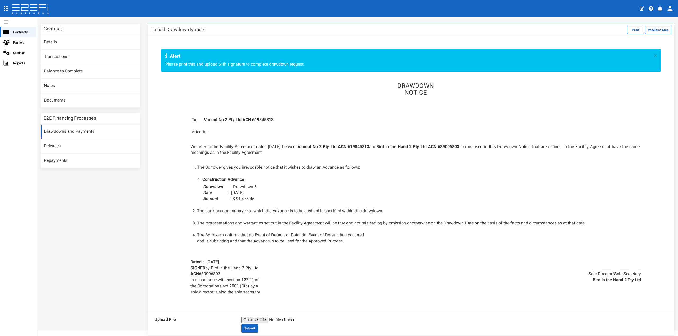
scroll to position [45, 0]
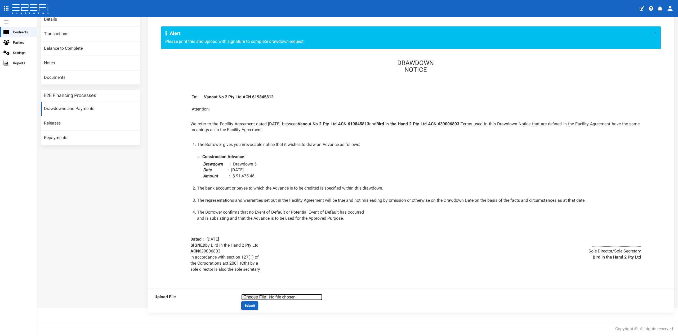
click at [256, 299] on input "file" at bounding box center [281, 297] width 81 height 6
type input "C:\fakepath\DOC020925-02092025183730.pdf"
click at [246, 307] on button "Submit" at bounding box center [249, 306] width 17 height 8
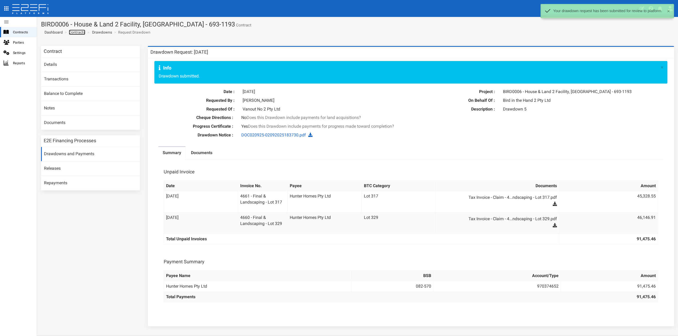
click at [82, 32] on link "Contracts" at bounding box center [77, 32] width 16 height 5
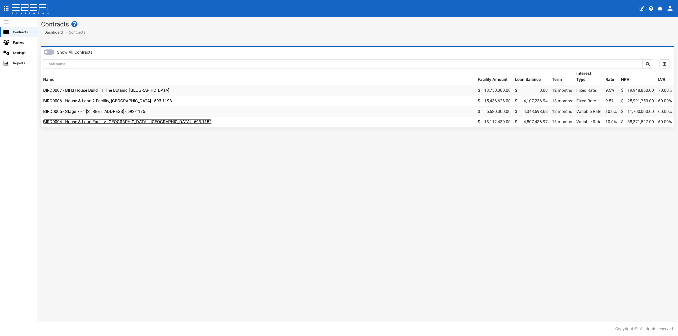
click at [116, 123] on link "BIRD0004 - House & Land Facility, [GEOGRAPHIC_DATA] - [GEOGRAPHIC_DATA] - 693-1…" at bounding box center [127, 121] width 168 height 5
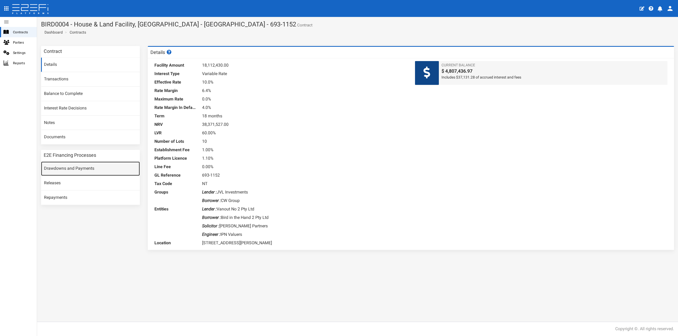
click at [62, 168] on link "Drawdowns and Payments" at bounding box center [90, 169] width 99 height 14
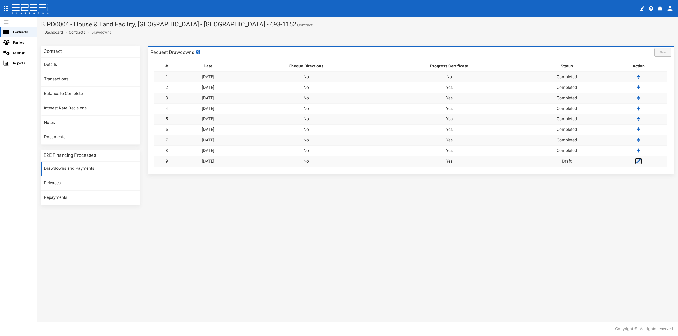
click at [640, 164] on link at bounding box center [638, 161] width 7 height 7
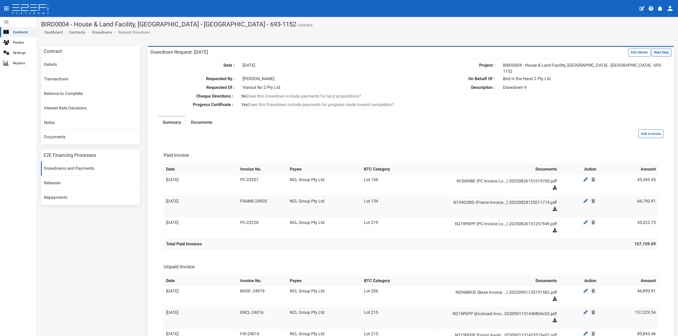
click at [654, 53] on button "Next Step" at bounding box center [661, 52] width 20 height 8
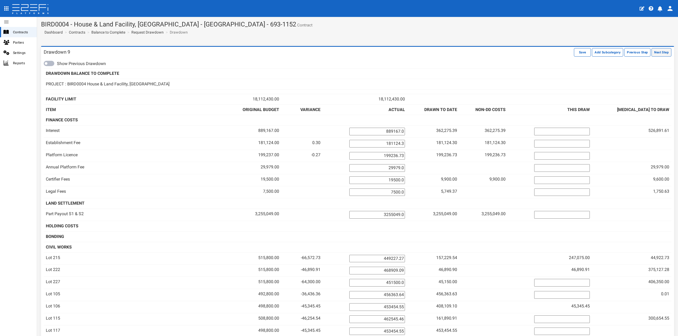
click at [655, 51] on button "Next Step" at bounding box center [661, 52] width 20 height 8
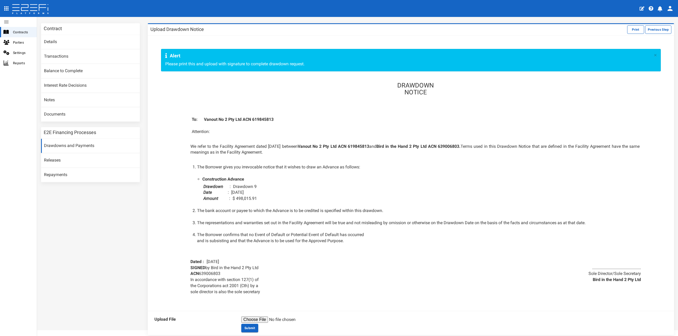
scroll to position [45, 0]
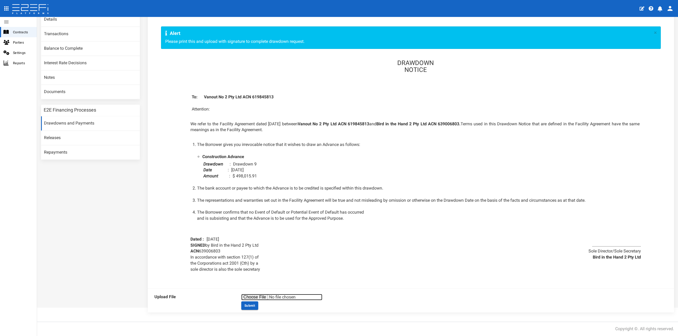
click at [256, 296] on input "file" at bounding box center [281, 297] width 81 height 6
type input "C:\fakepath\DOC020925-02092025183736.pdf"
click at [248, 308] on button "Submit" at bounding box center [249, 306] width 17 height 8
